Goal: Task Accomplishment & Management: Manage account settings

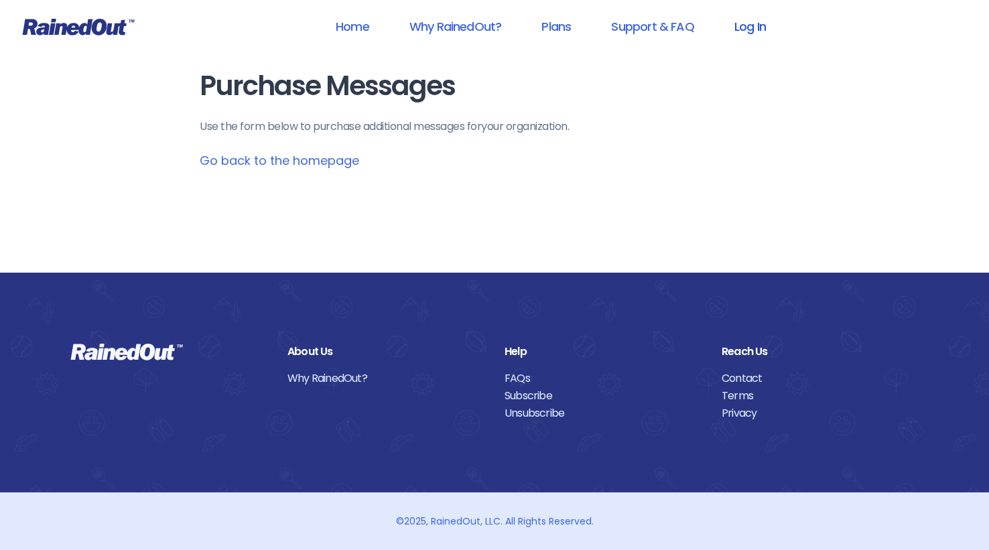
click at [744, 30] on link "Log In" at bounding box center [750, 26] width 66 height 30
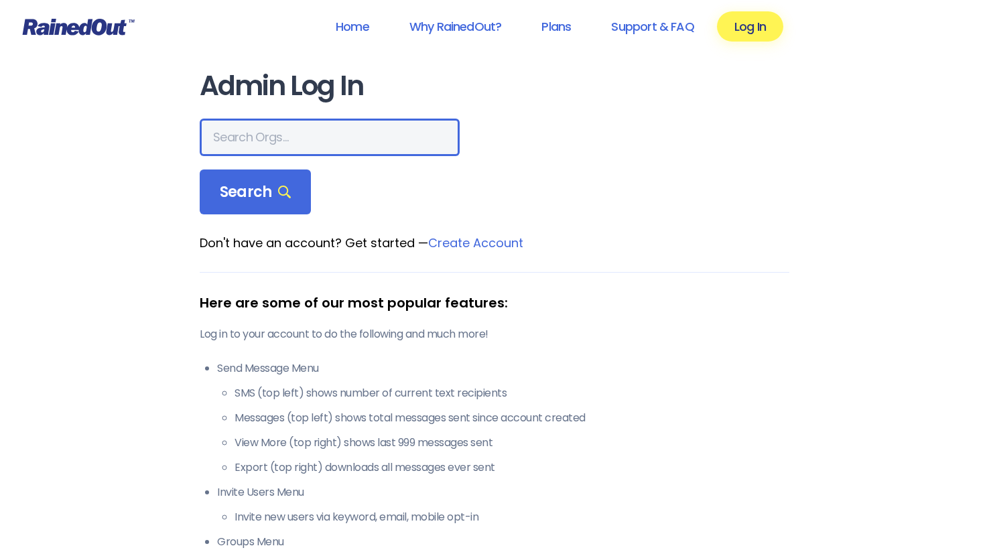
click at [258, 149] on input "text" at bounding box center [330, 138] width 260 height 38
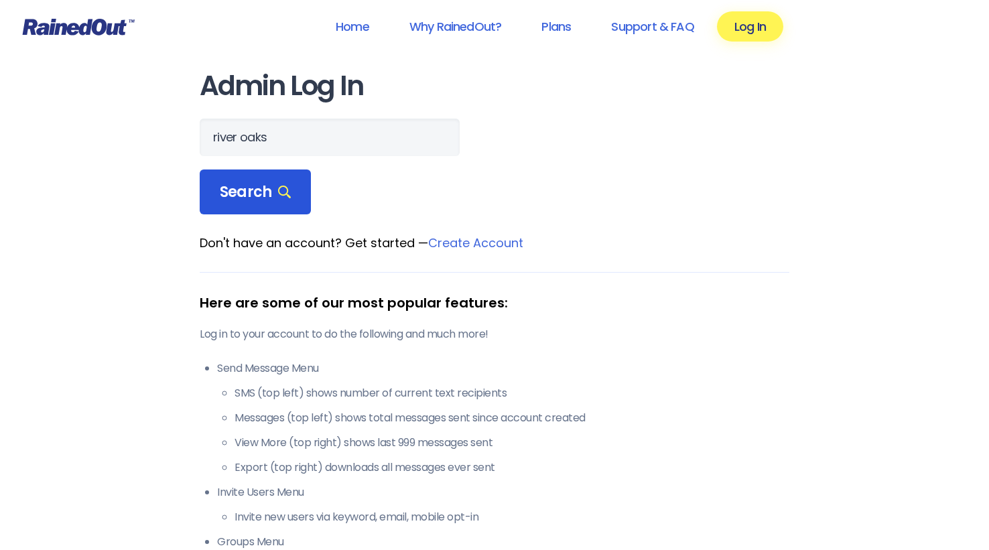
drag, startPoint x: 258, startPoint y: 149, endPoint x: 256, endPoint y: 192, distance: 43.6
click at [256, 192] on span "Search" at bounding box center [255, 192] width 71 height 19
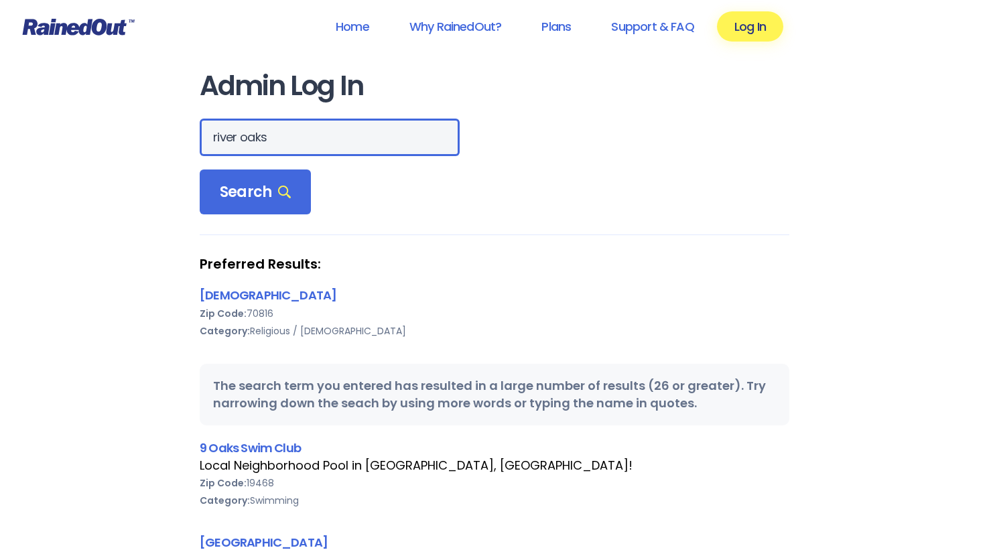
click at [256, 137] on input "river oaks" at bounding box center [330, 138] width 260 height 38
type input "riveroaks"
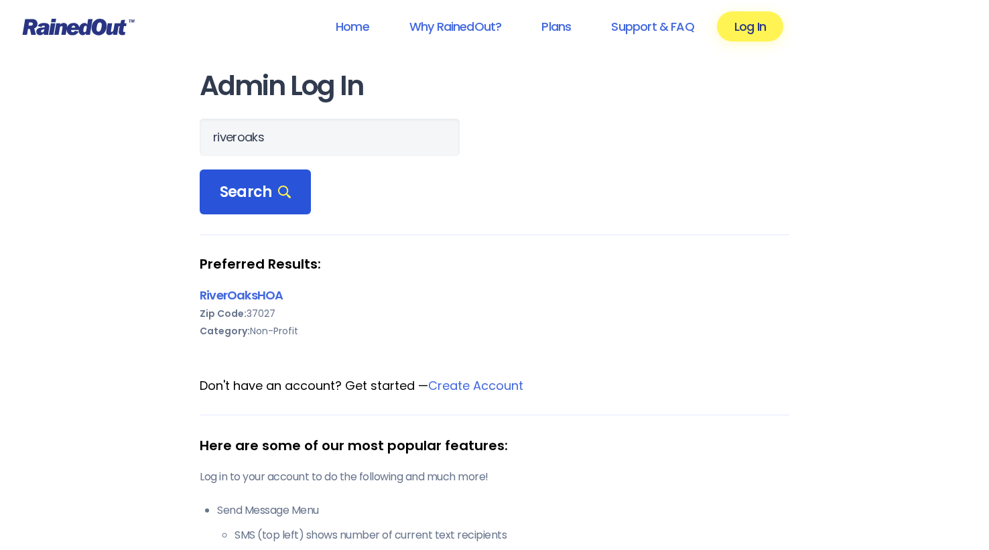
click at [247, 197] on span "Search" at bounding box center [255, 192] width 71 height 19
click at [250, 299] on link "RiverOaksHOA" at bounding box center [241, 295] width 83 height 17
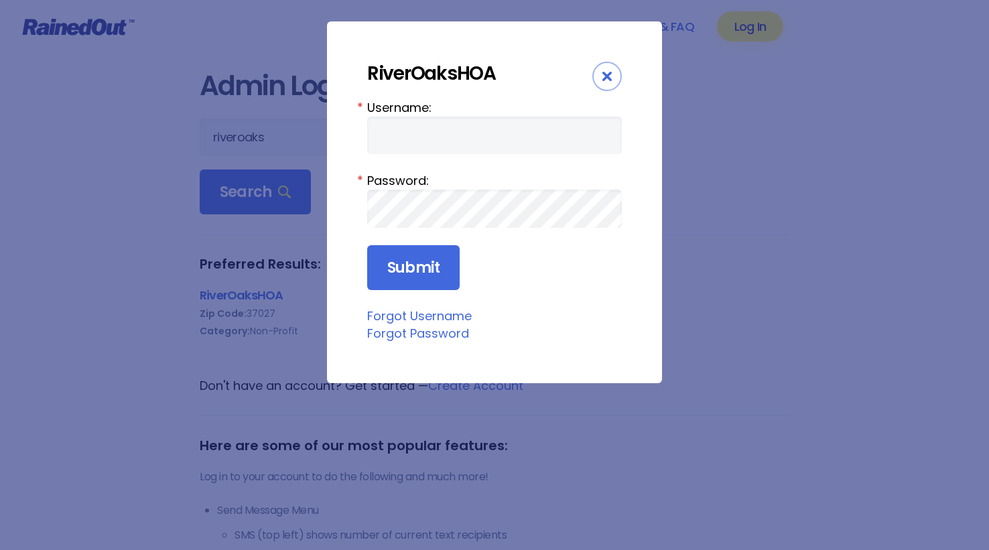
click at [466, 145] on input "Username:" at bounding box center [494, 136] width 255 height 38
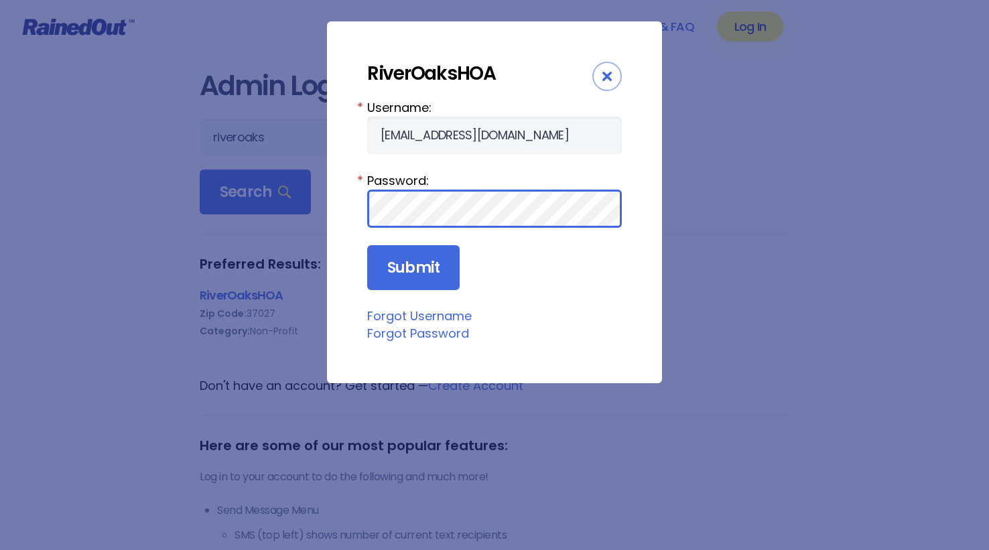
click at [662, 294] on div "RiverOaksHOA Username: [EMAIL_ADDRESS][DOMAIN_NAME] * Password: * Submit Forgot…" at bounding box center [494, 275] width 989 height 550
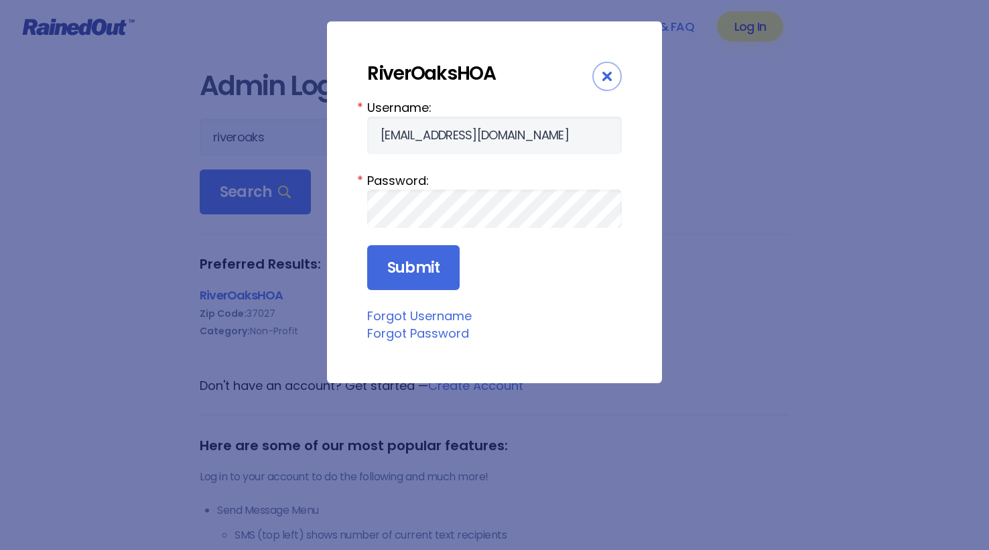
click at [610, 306] on div "Username: [EMAIL_ADDRESS][DOMAIN_NAME] * Password: * Submit Forgot Username For…" at bounding box center [494, 220] width 255 height 244
click at [645, 275] on div "RiverOaksHOA Username: [EMAIL_ADDRESS][DOMAIN_NAME] * Password: * Submit Forgot…" at bounding box center [494, 202] width 335 height 362
click at [589, 286] on fieldset "Submit" at bounding box center [494, 268] width 255 height 46
click at [460, 135] on input "[EMAIL_ADDRESS][DOMAIN_NAME]" at bounding box center [494, 136] width 255 height 38
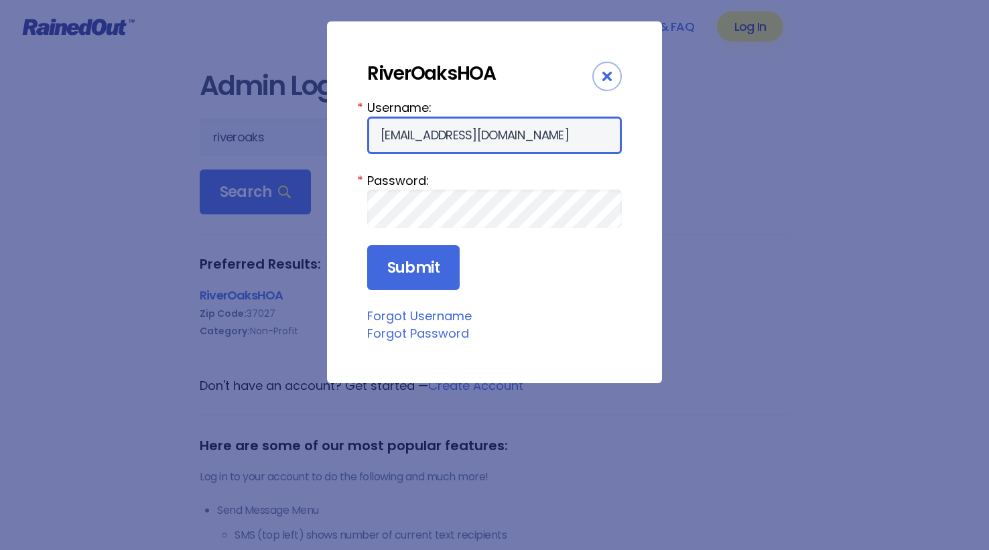
click at [460, 135] on input "[EMAIL_ADDRESS][DOMAIN_NAME]" at bounding box center [494, 136] width 255 height 38
type input "\"
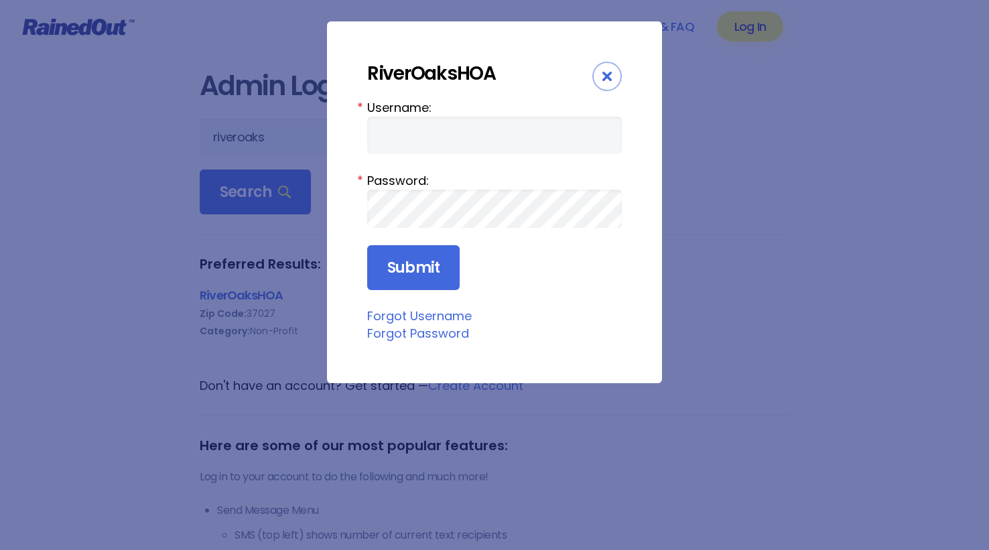
click at [443, 159] on form "Username: * Password: * Submit" at bounding box center [494, 194] width 255 height 192
click at [443, 147] on input "Username:" at bounding box center [494, 136] width 255 height 38
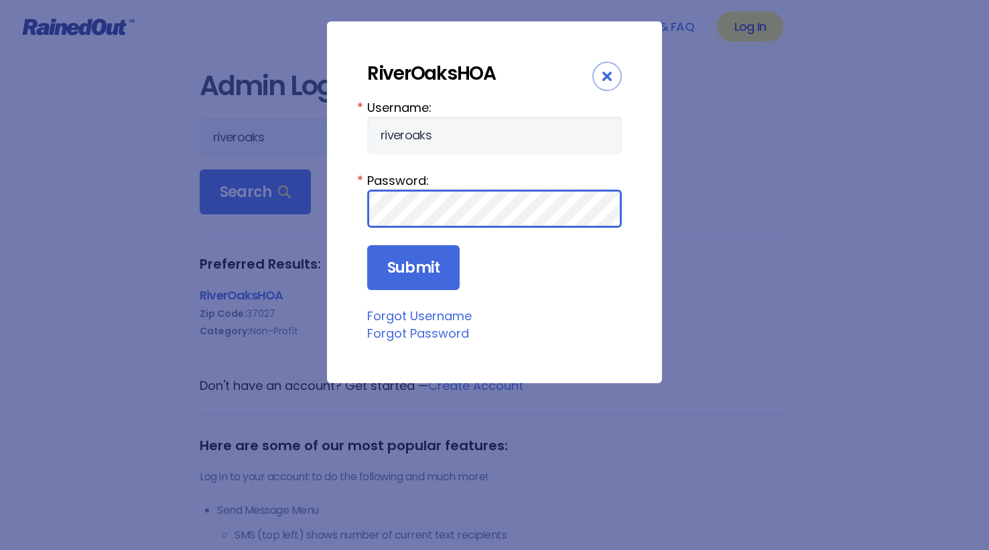
click at [585, 405] on div "RiverOaksHOA Username: riveroaks * Password: * Submit Forgot Username Forgot Pa…" at bounding box center [494, 275] width 989 height 550
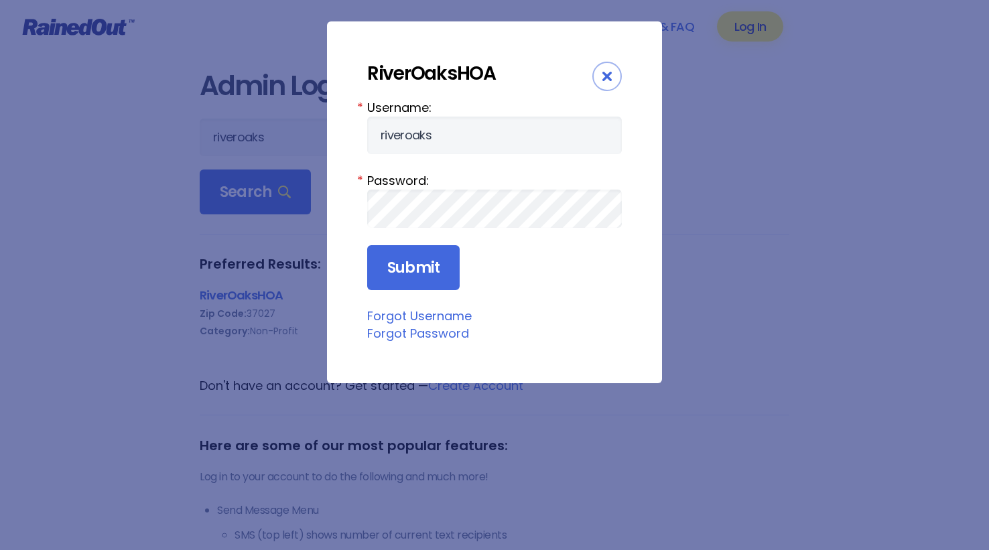
click at [583, 358] on div "RiverOaksHOA Username: riveroaks * Password: * Submit Forgot Username Forgot Pa…" at bounding box center [494, 202] width 335 height 362
click at [501, 145] on input "riveroaks" at bounding box center [494, 136] width 255 height 38
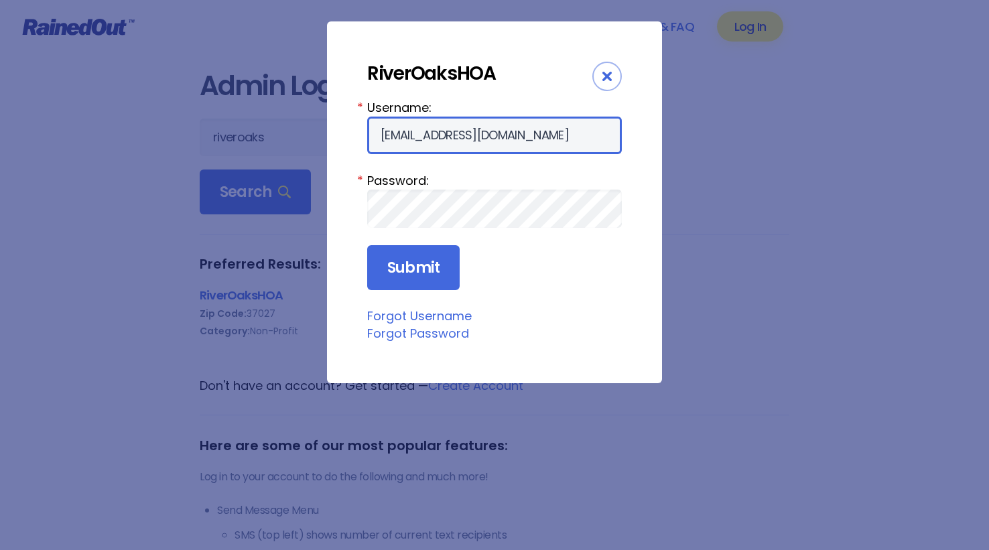
type input "[EMAIL_ADDRESS][DOMAIN_NAME]"
click at [589, 291] on div "Username: [EMAIL_ADDRESS][DOMAIN_NAME] * Password: * Submit Forgot Username For…" at bounding box center [494, 220] width 255 height 244
click at [604, 78] on icon "Close" at bounding box center [606, 76] width 9 height 9
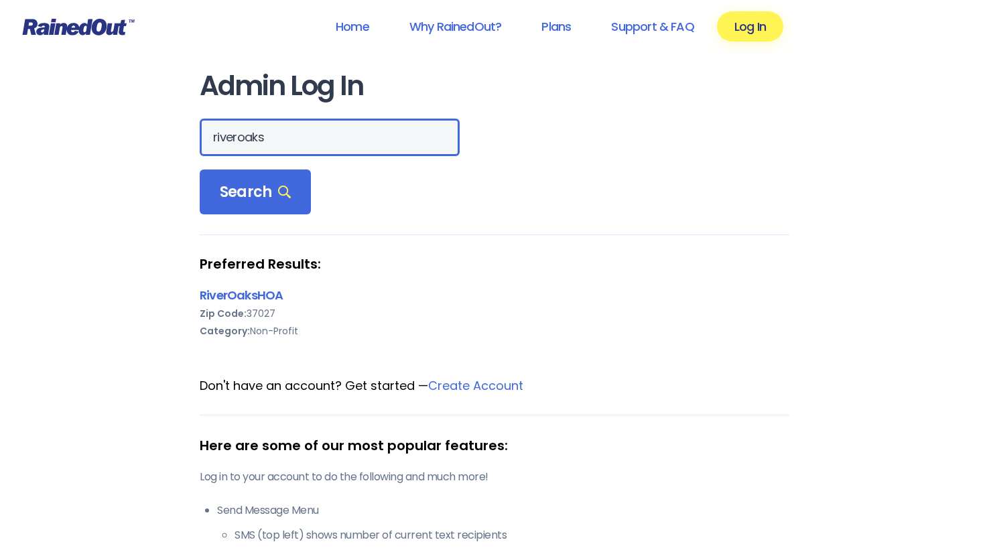
click at [286, 137] on input "riveroaks" at bounding box center [330, 138] width 260 height 38
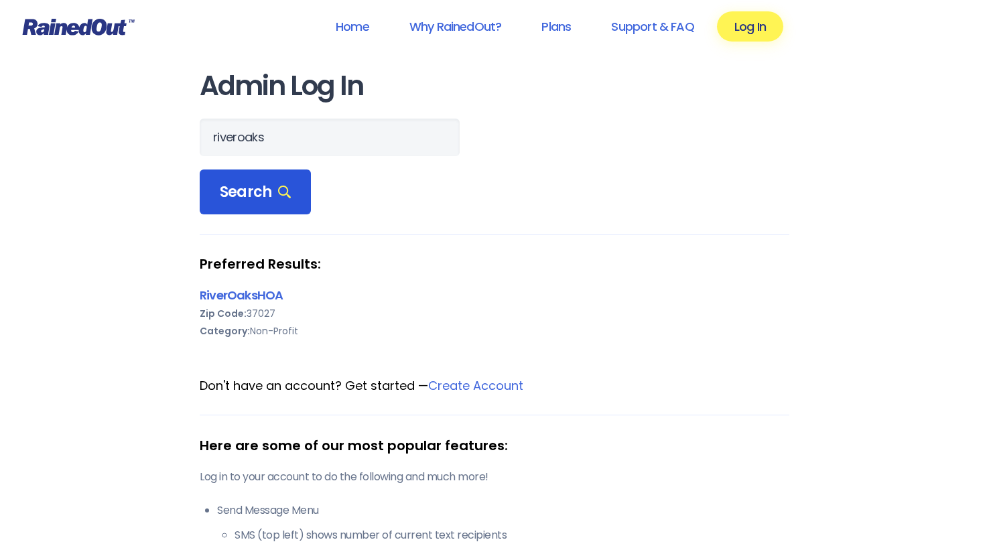
drag, startPoint x: 259, startPoint y: 167, endPoint x: 242, endPoint y: 198, distance: 34.2
click at [242, 198] on span "Search" at bounding box center [255, 192] width 71 height 19
click at [242, 196] on span "Search" at bounding box center [255, 192] width 71 height 19
click at [247, 296] on link "RiverOaksHOA" at bounding box center [241, 295] width 83 height 17
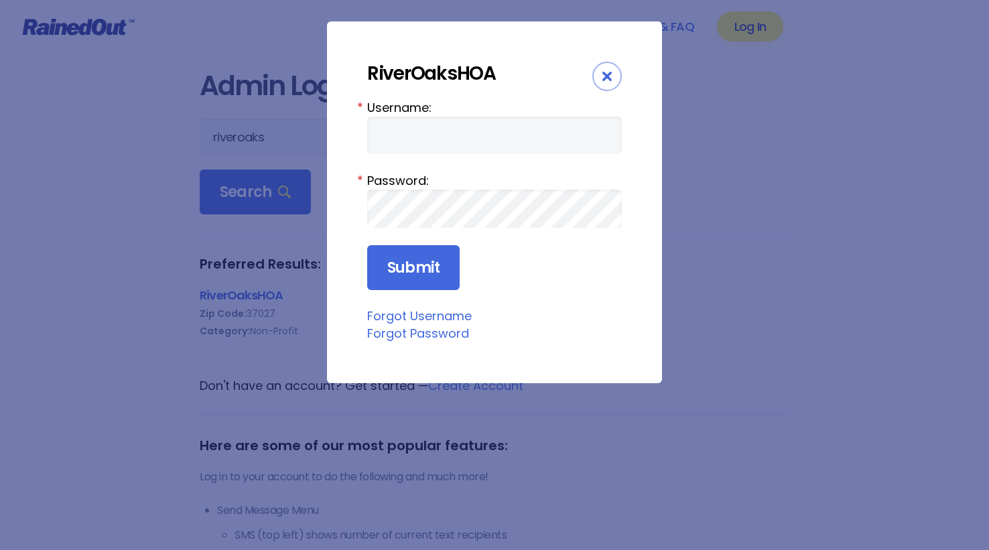
click at [516, 133] on input "Username:" at bounding box center [494, 136] width 255 height 38
click at [449, 334] on link "Forgot Password" at bounding box center [418, 333] width 102 height 17
click at [442, 139] on input "sgskates" at bounding box center [494, 136] width 255 height 38
paste input "riveroakshoa"
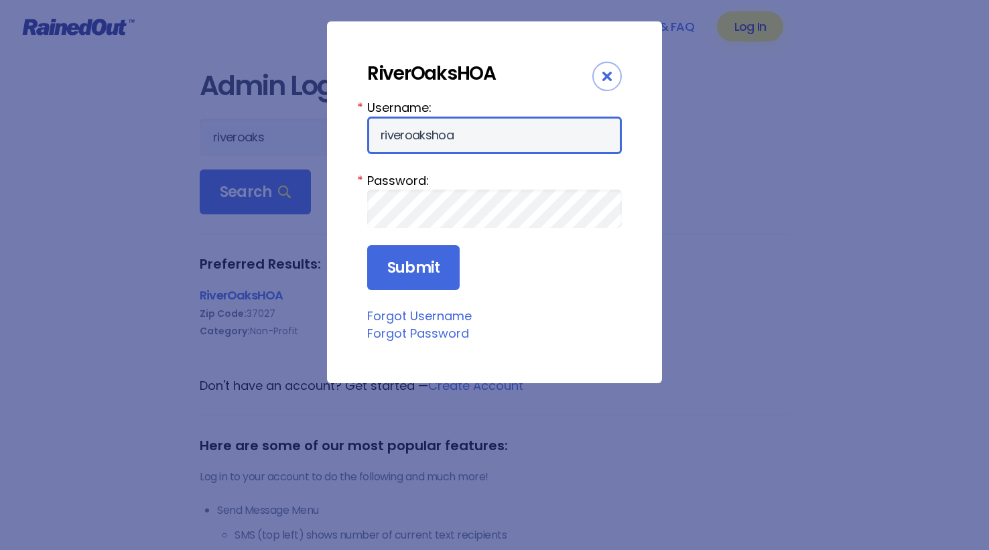
type input "riveroakshoa"
click at [610, 306] on div "Username: [PERSON_NAME] * Password: * Submit Forgot Username Forgot Password" at bounding box center [494, 220] width 255 height 244
click at [418, 331] on link "Forgot Password" at bounding box center [418, 333] width 102 height 17
